Goal: Task Accomplishment & Management: Use online tool/utility

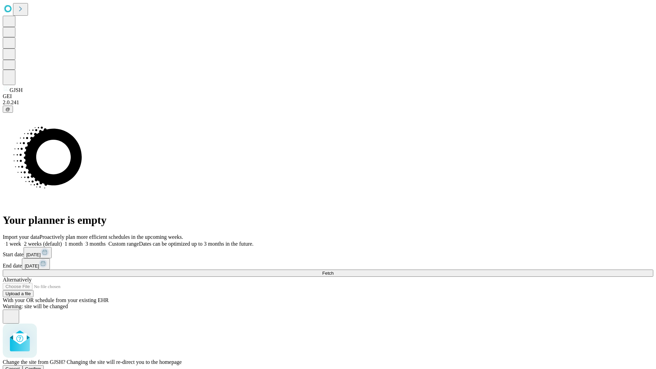
click at [41, 366] on span "Confirm" at bounding box center [33, 368] width 16 height 5
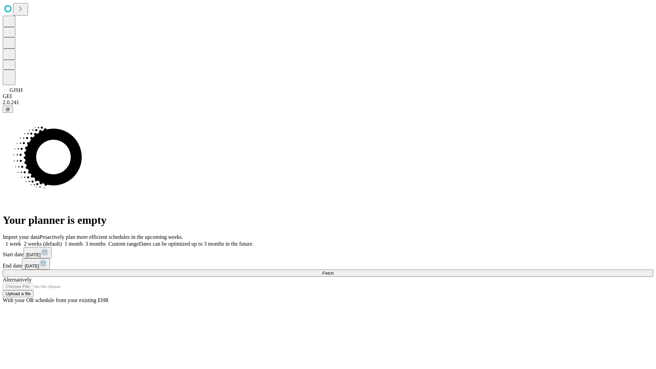
click at [83, 241] on label "1 month" at bounding box center [72, 244] width 21 height 6
click at [333, 270] on span "Fetch" at bounding box center [327, 272] width 11 height 5
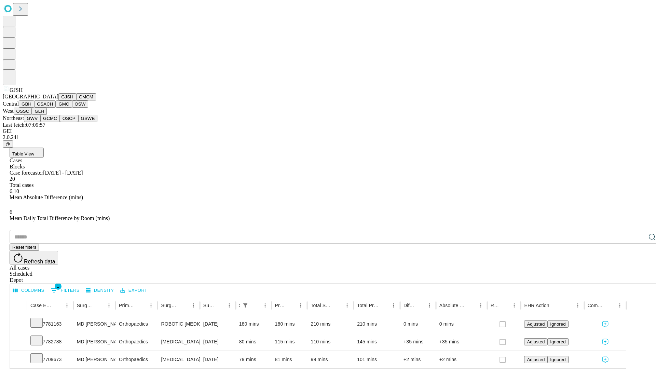
click at [76, 100] on button "GMCM" at bounding box center [86, 96] width 20 height 7
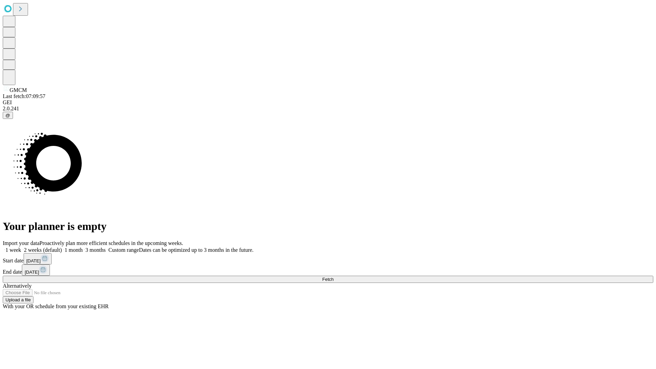
click at [83, 247] on label "1 month" at bounding box center [72, 250] width 21 height 6
click at [333, 277] on span "Fetch" at bounding box center [327, 279] width 11 height 5
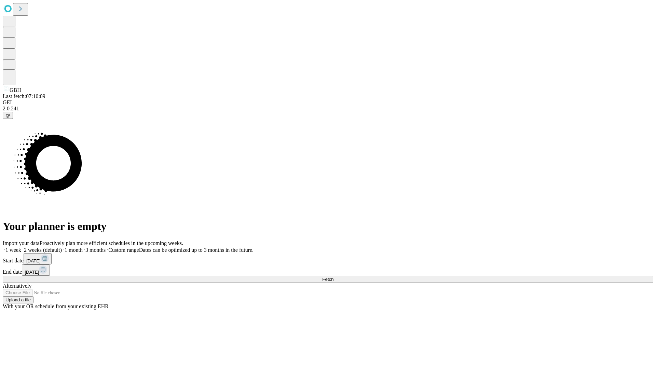
click at [83, 247] on label "1 month" at bounding box center [72, 250] width 21 height 6
click at [333, 277] on span "Fetch" at bounding box center [327, 279] width 11 height 5
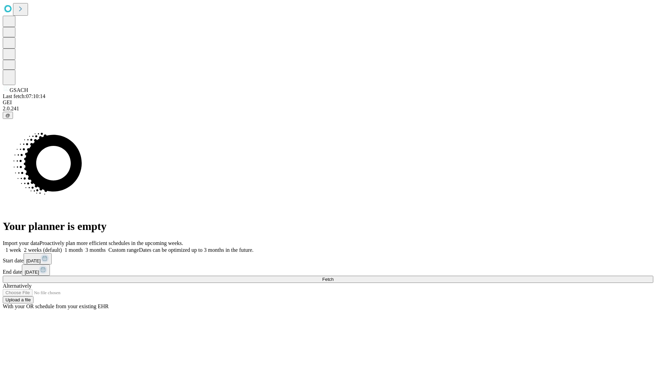
click at [83, 247] on label "1 month" at bounding box center [72, 250] width 21 height 6
click at [333, 277] on span "Fetch" at bounding box center [327, 279] width 11 height 5
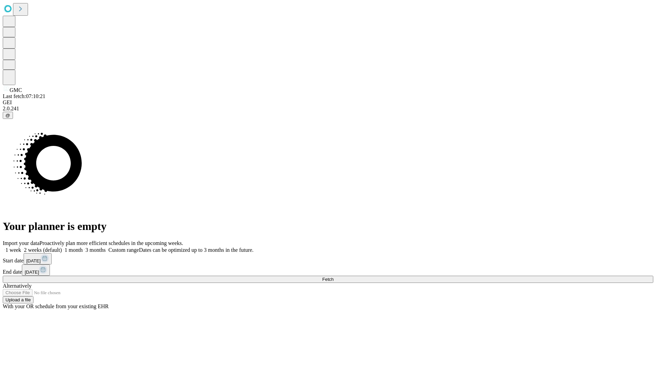
click at [333, 277] on span "Fetch" at bounding box center [327, 279] width 11 height 5
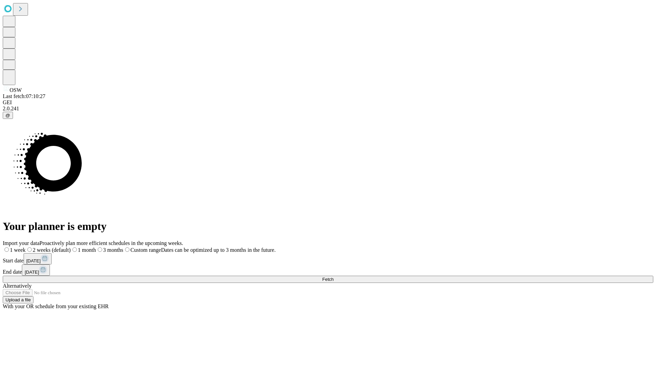
click at [96, 247] on label "1 month" at bounding box center [83, 250] width 25 height 6
click at [333, 277] on span "Fetch" at bounding box center [327, 279] width 11 height 5
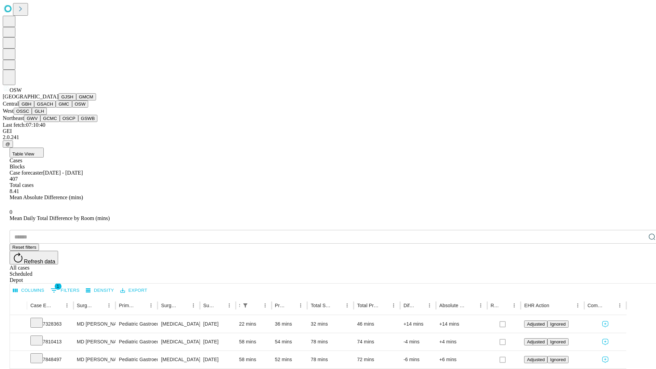
click at [32, 115] on button "OSSC" at bounding box center [23, 111] width 18 height 7
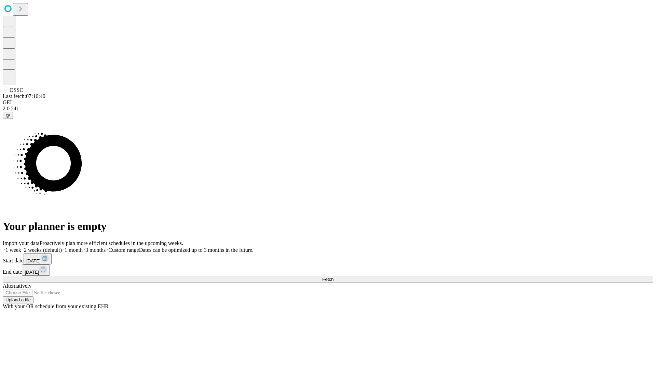
click at [83, 247] on label "1 month" at bounding box center [72, 250] width 21 height 6
click at [333, 277] on span "Fetch" at bounding box center [327, 279] width 11 height 5
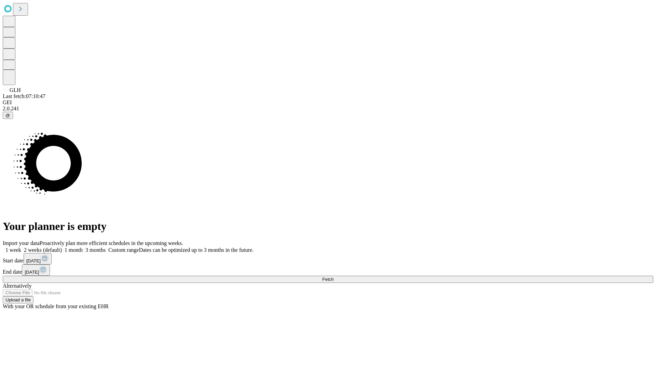
click at [333, 277] on span "Fetch" at bounding box center [327, 279] width 11 height 5
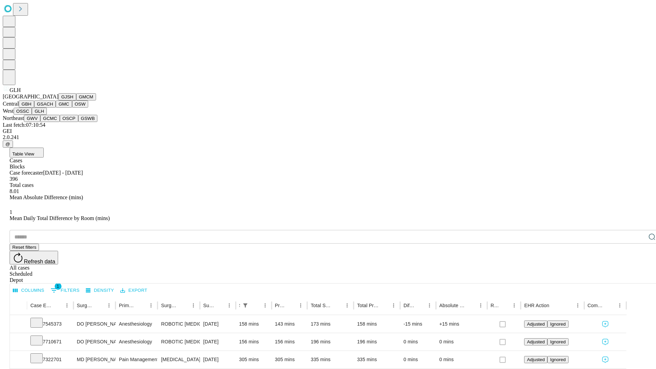
click at [40, 122] on button "GWV" at bounding box center [32, 118] width 16 height 7
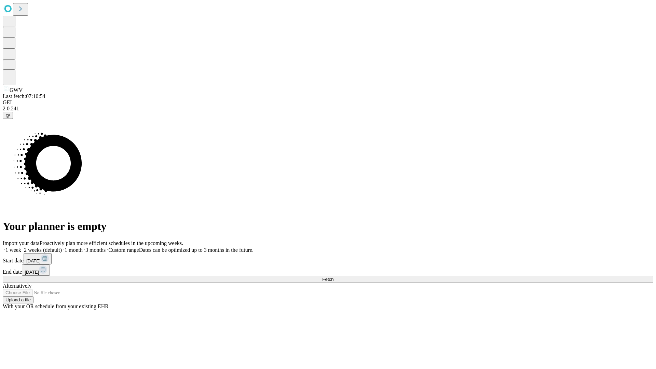
click at [83, 247] on label "1 month" at bounding box center [72, 250] width 21 height 6
click at [333, 277] on span "Fetch" at bounding box center [327, 279] width 11 height 5
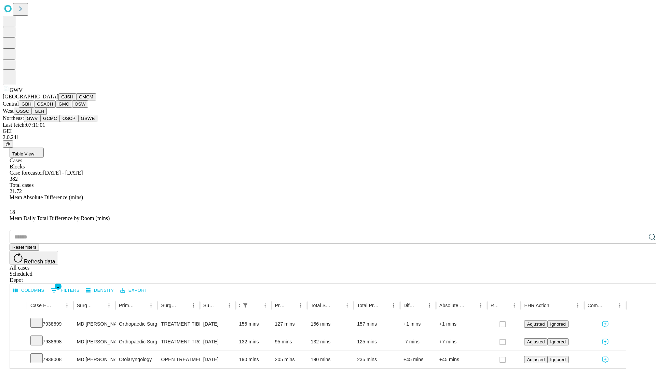
click at [53, 122] on button "GCMC" at bounding box center [49, 118] width 19 height 7
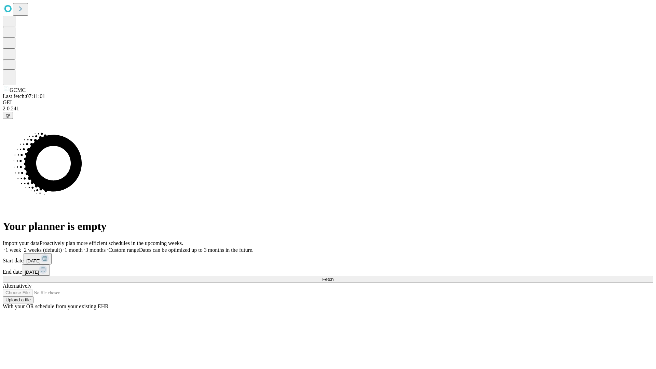
click at [83, 247] on label "1 month" at bounding box center [72, 250] width 21 height 6
click at [333, 277] on span "Fetch" at bounding box center [327, 279] width 11 height 5
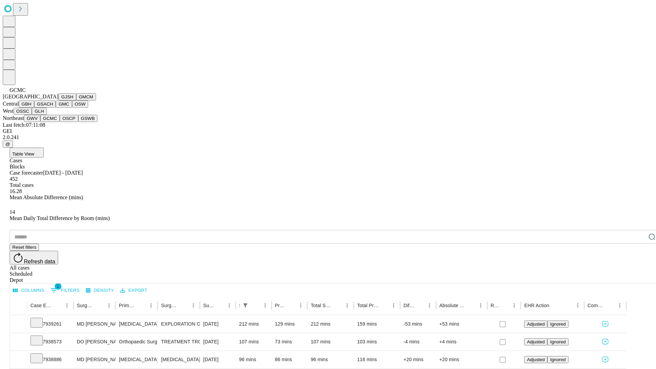
click at [60, 122] on button "OSCP" at bounding box center [69, 118] width 18 height 7
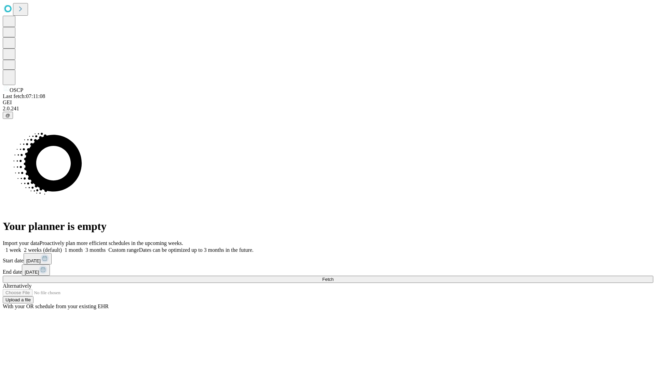
click at [83, 247] on label "1 month" at bounding box center [72, 250] width 21 height 6
click at [333, 277] on span "Fetch" at bounding box center [327, 279] width 11 height 5
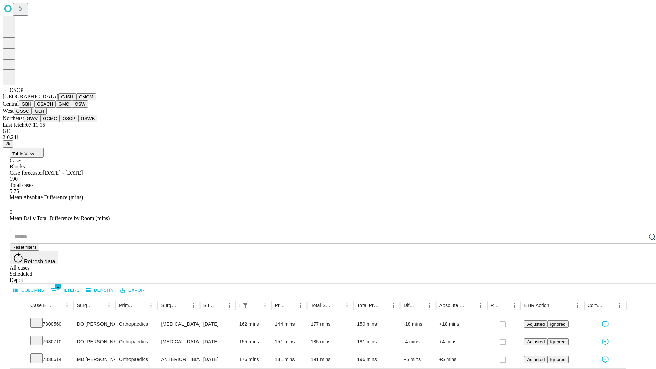
click at [78, 122] on button "GSWB" at bounding box center [87, 118] width 19 height 7
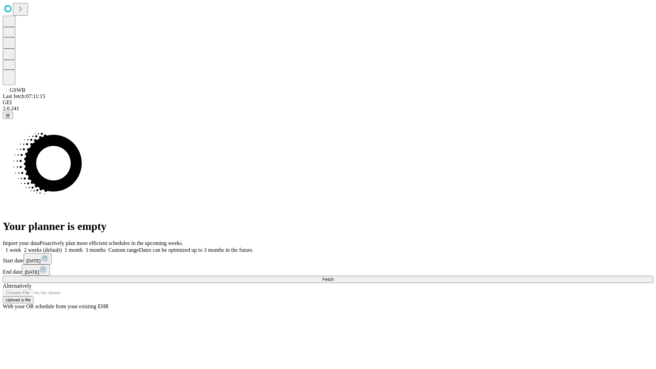
click at [83, 247] on label "1 month" at bounding box center [72, 250] width 21 height 6
click at [333, 277] on span "Fetch" at bounding box center [327, 279] width 11 height 5
